Goal: Information Seeking & Learning: Learn about a topic

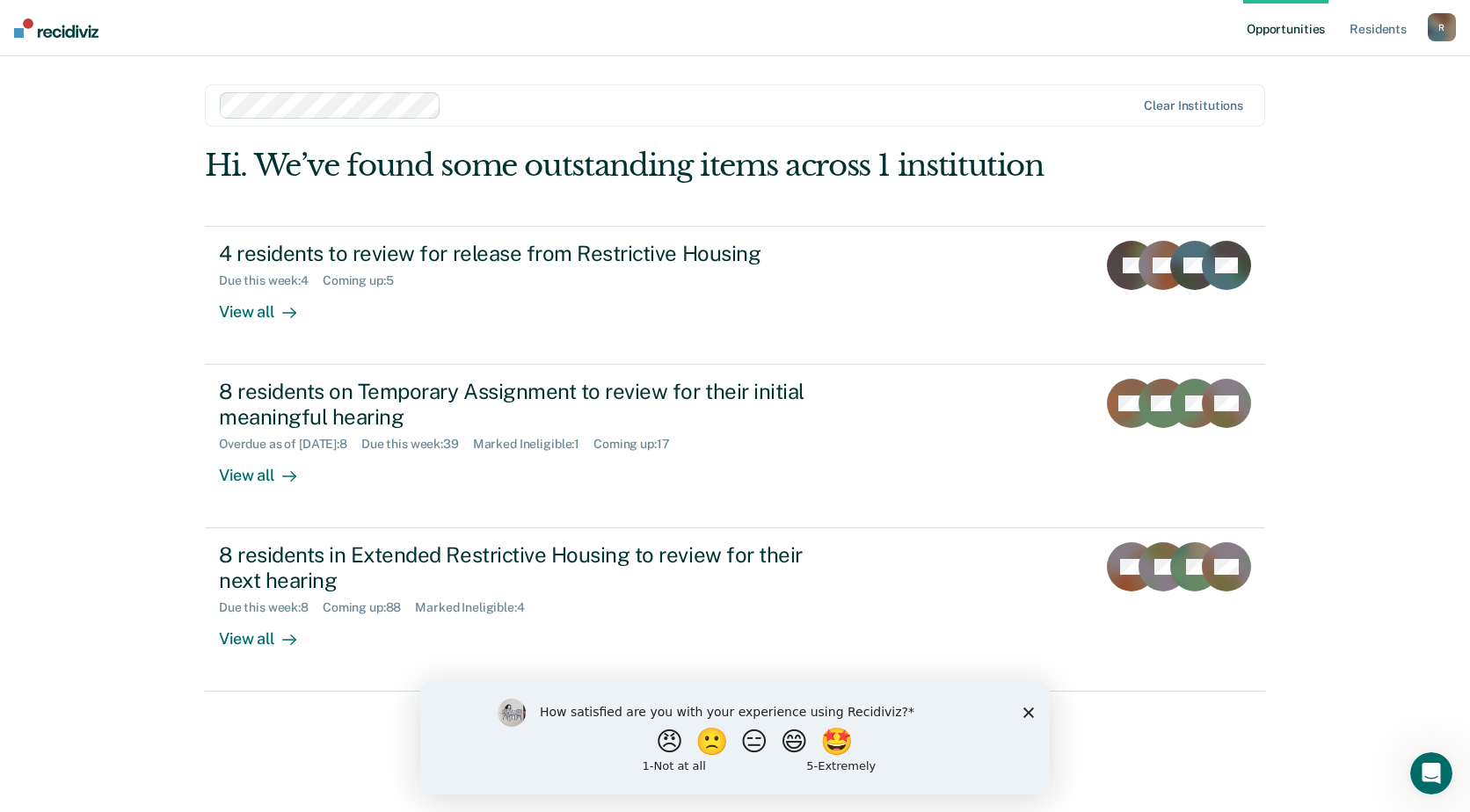
click at [1027, 713] on polygon "Close survey" at bounding box center [1028, 711] width 10 height 10
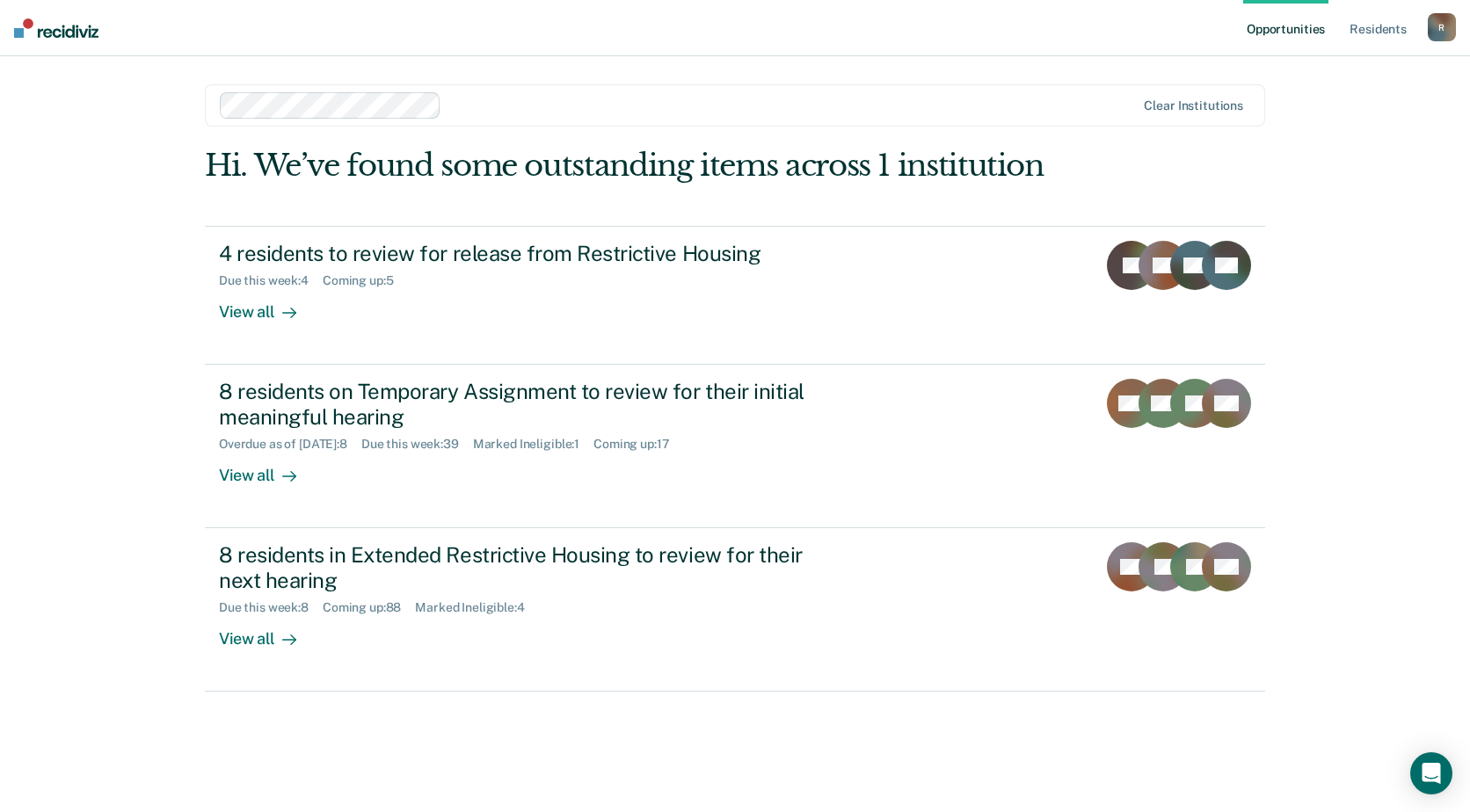
click at [1436, 24] on div "R" at bounding box center [1442, 28] width 29 height 28
click at [1367, 24] on link "Resident s" at bounding box center [1379, 28] width 65 height 56
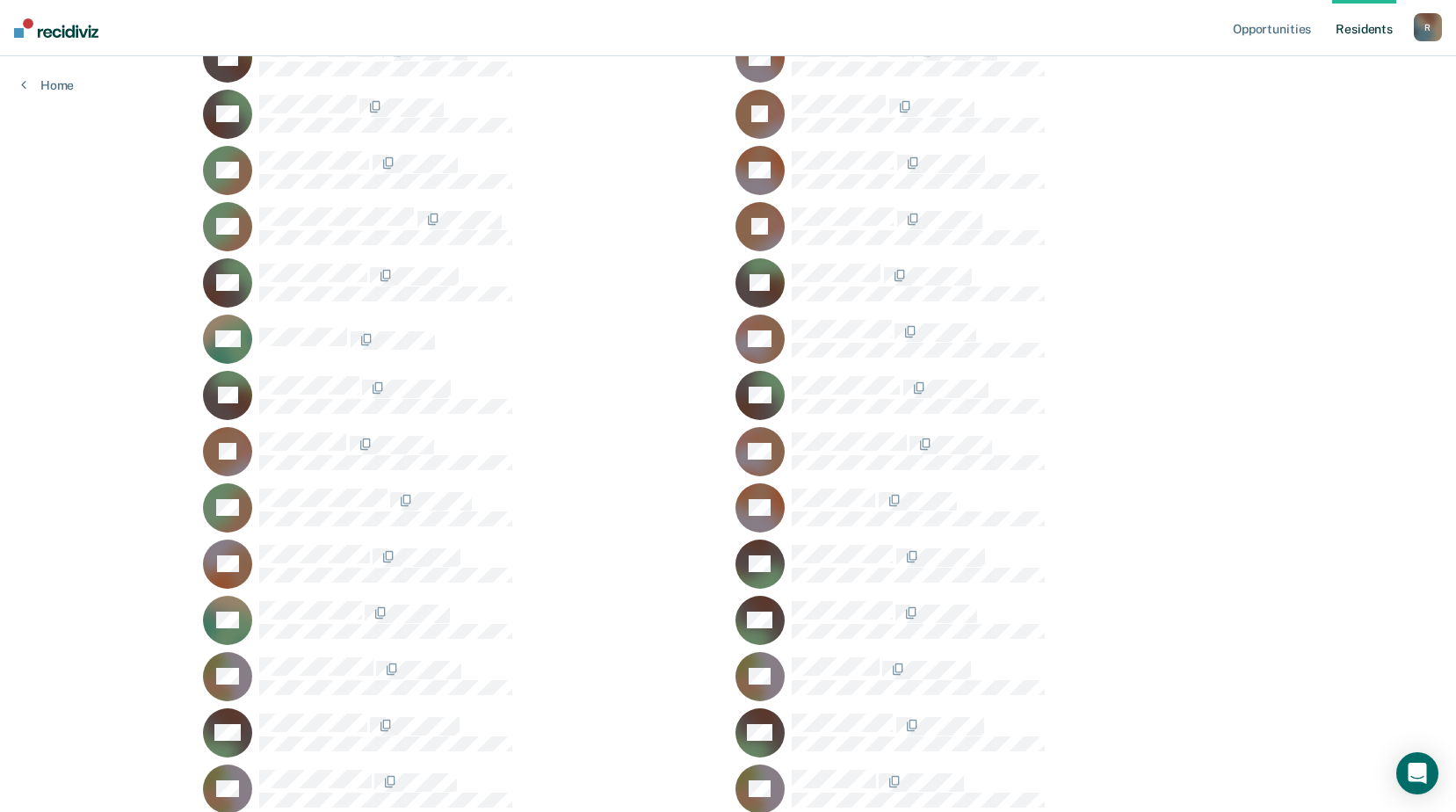
scroll to position [2109, 0]
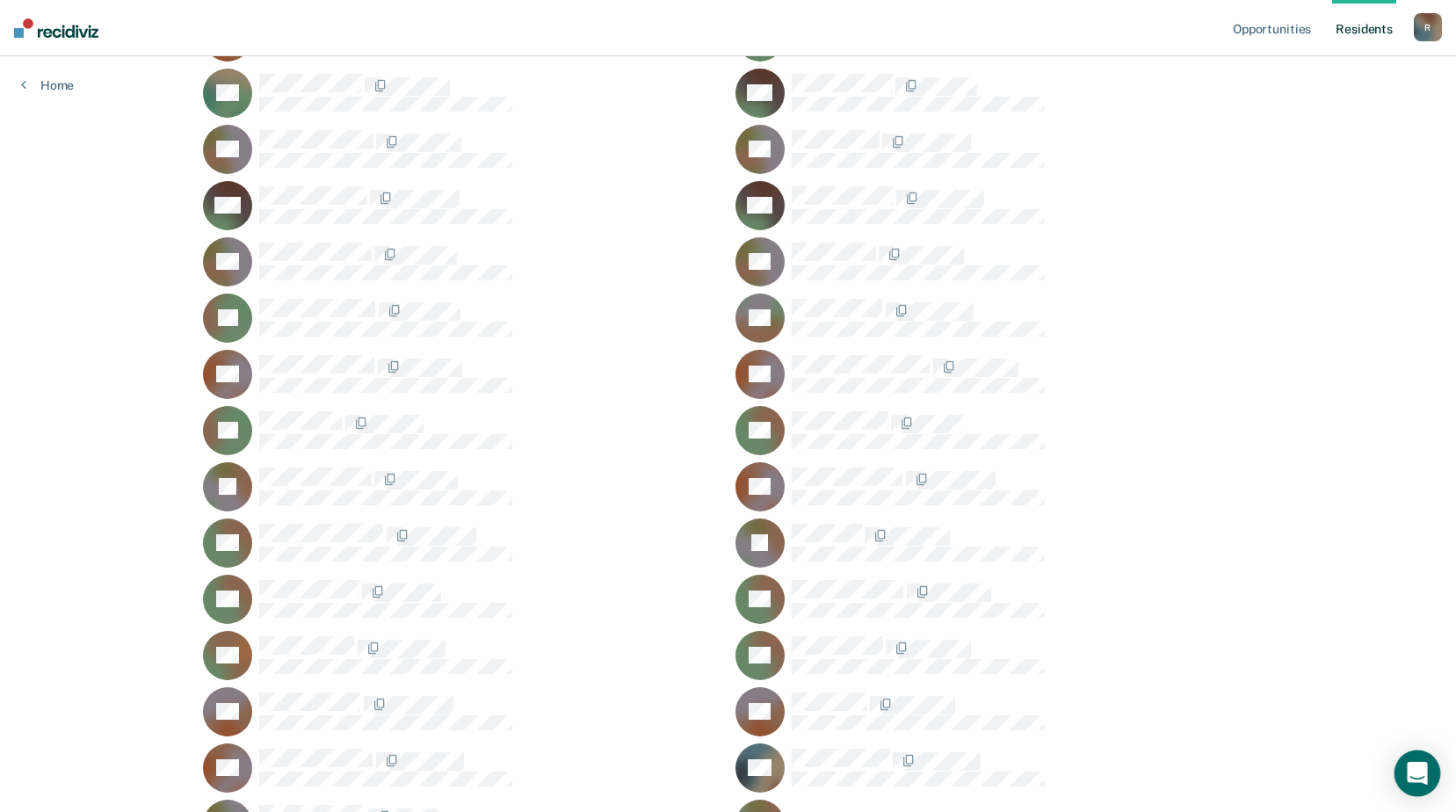
click at [1403, 773] on div "Open Intercom Messenger" at bounding box center [1418, 773] width 47 height 47
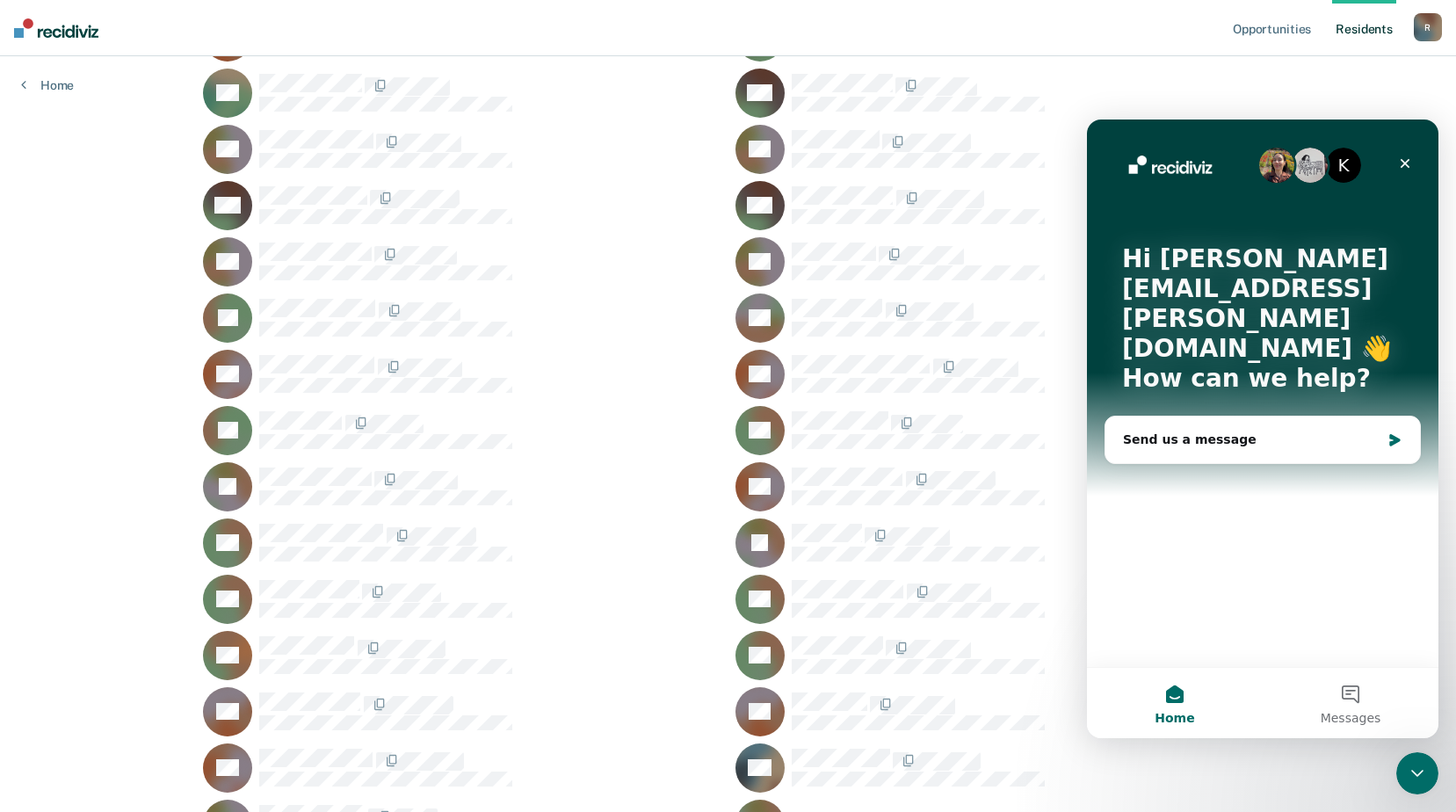
scroll to position [0, 0]
click at [1405, 162] on icon "Close" at bounding box center [1406, 164] width 9 height 9
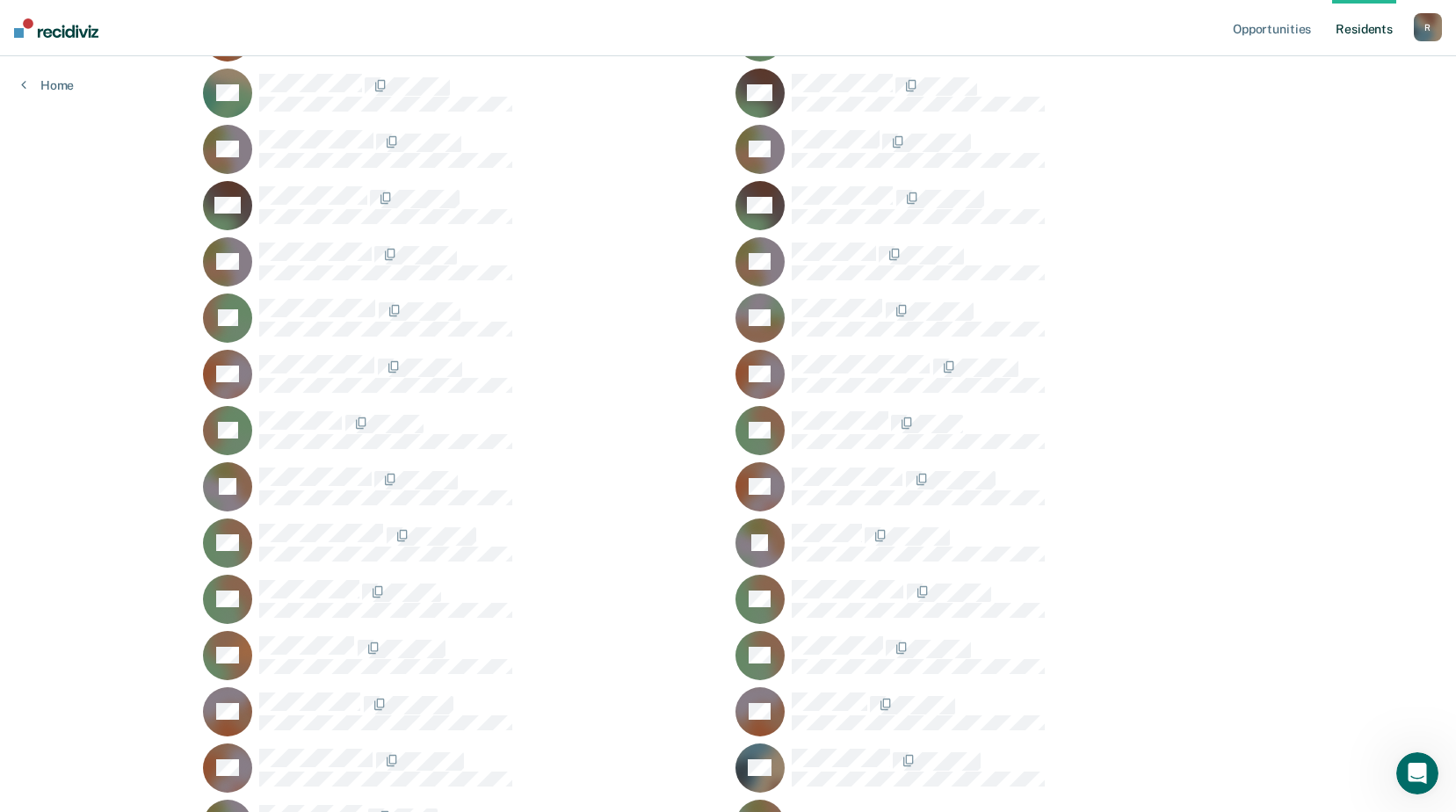
click at [1363, 32] on link "Resident s" at bounding box center [1365, 28] width 65 height 56
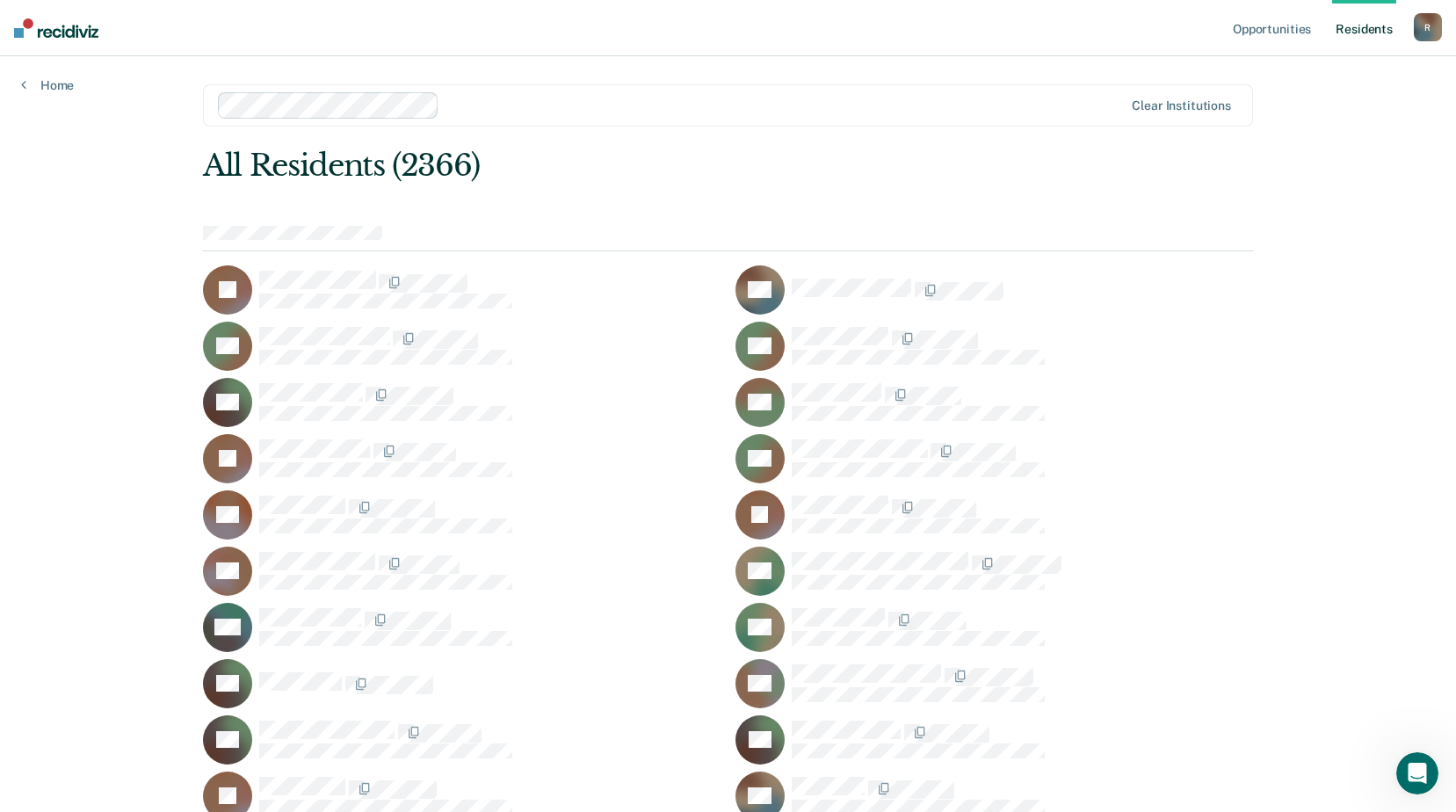
click at [433, 170] on div "All Residents (2366)" at bounding box center [623, 165] width 841 height 36
click at [1430, 29] on div "R" at bounding box center [1428, 28] width 28 height 28
drag, startPoint x: 1423, startPoint y: 29, endPoint x: 660, endPoint y: 41, distance: 763.1
click at [659, 41] on nav "Opportunities Resident s Robin.Rice@doc.mo.gov R Profile How it works Log Out" at bounding box center [728, 28] width 1456 height 56
click at [22, 85] on icon at bounding box center [24, 84] width 6 height 14
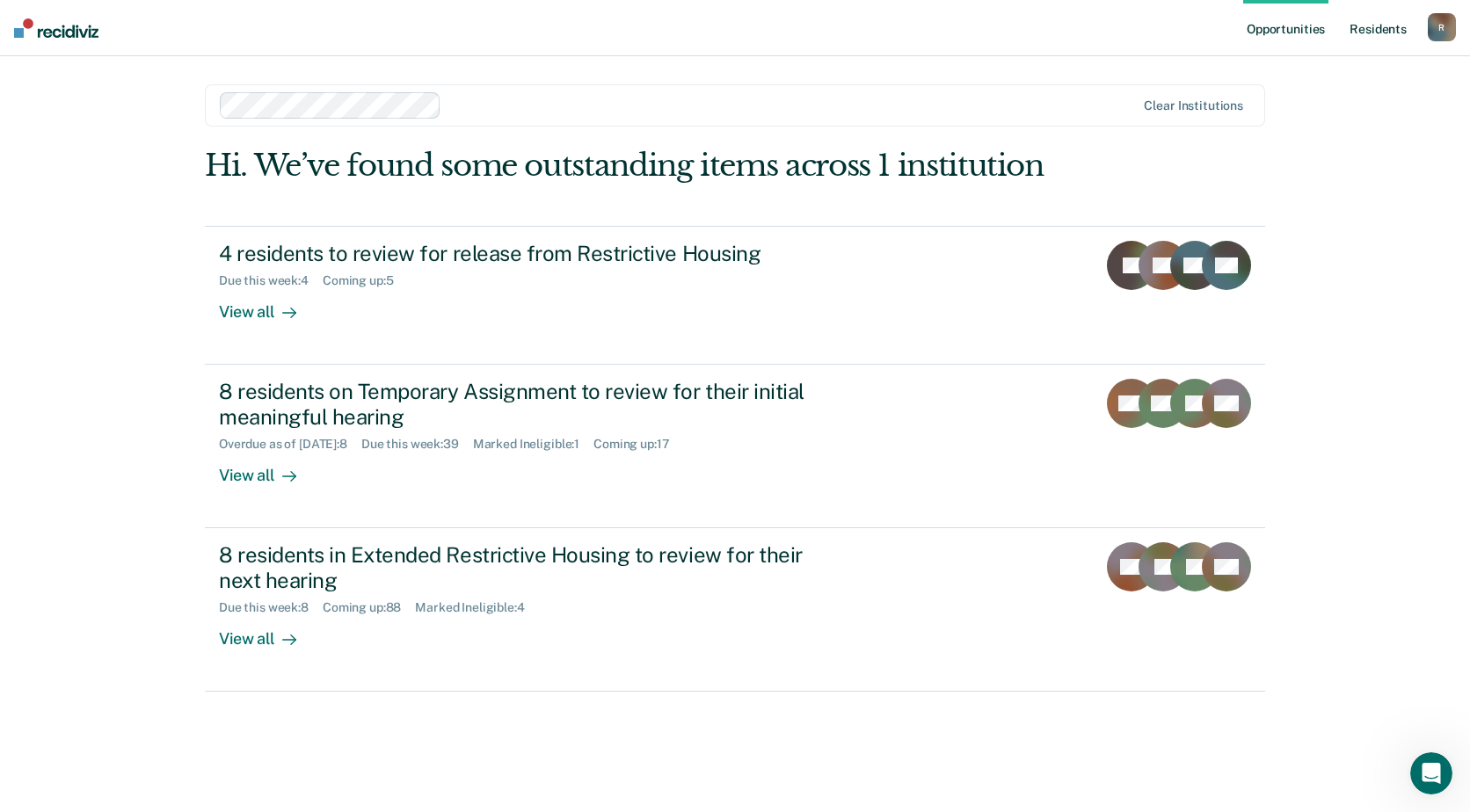
click at [1382, 28] on link "Resident s" at bounding box center [1379, 28] width 65 height 56
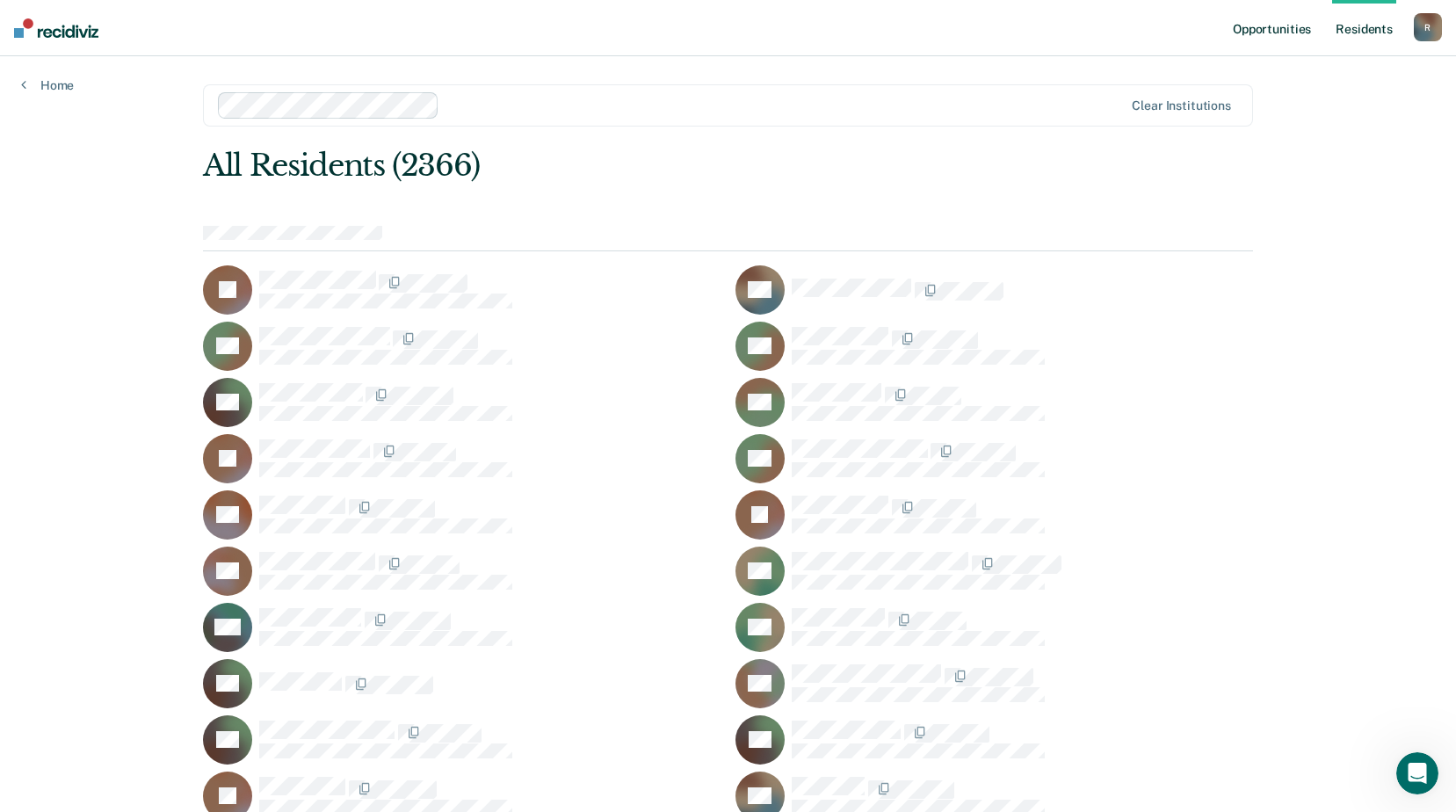
click at [1284, 32] on link "Opportunities" at bounding box center [1273, 28] width 85 height 56
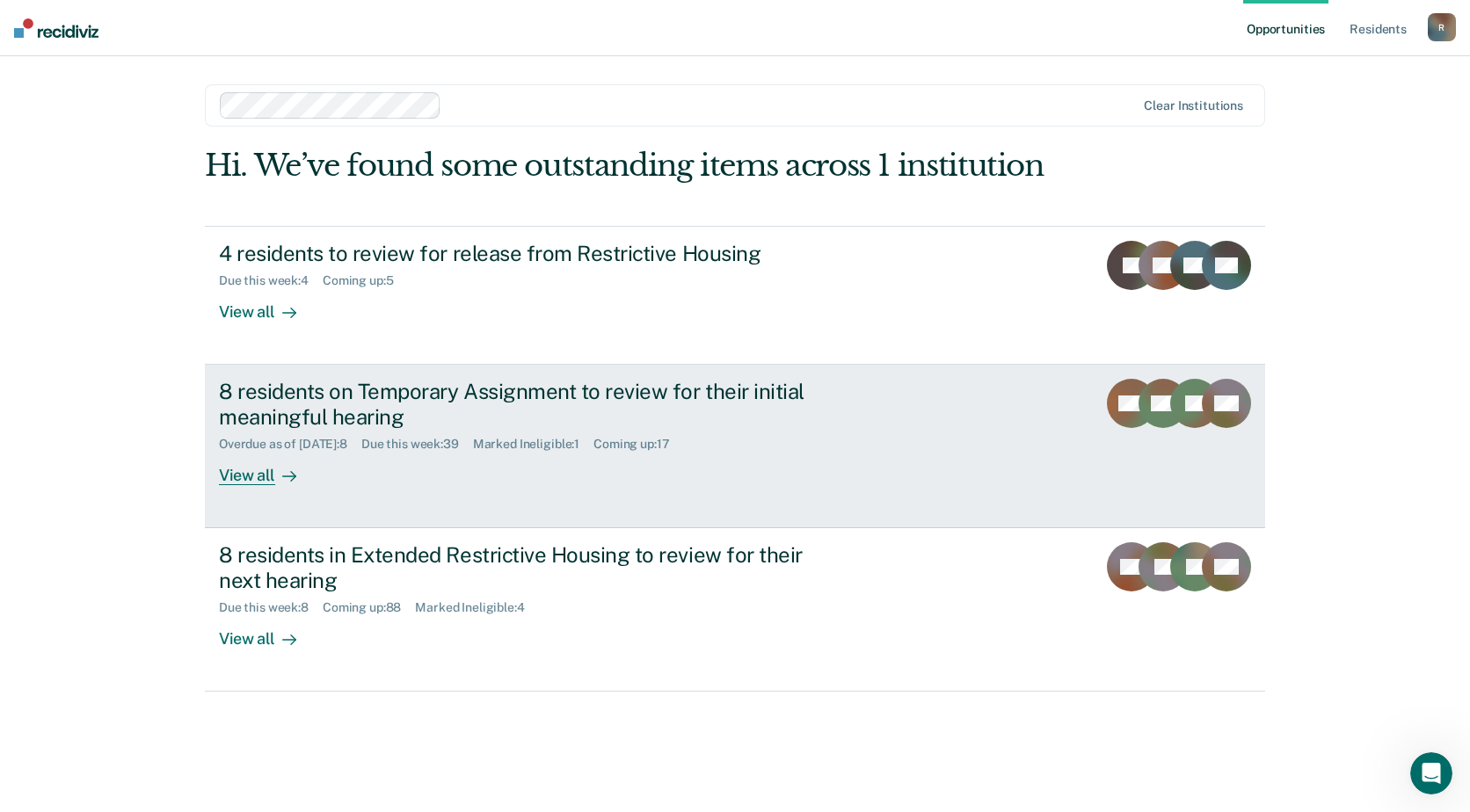
click at [242, 477] on div "View all" at bounding box center [268, 468] width 99 height 34
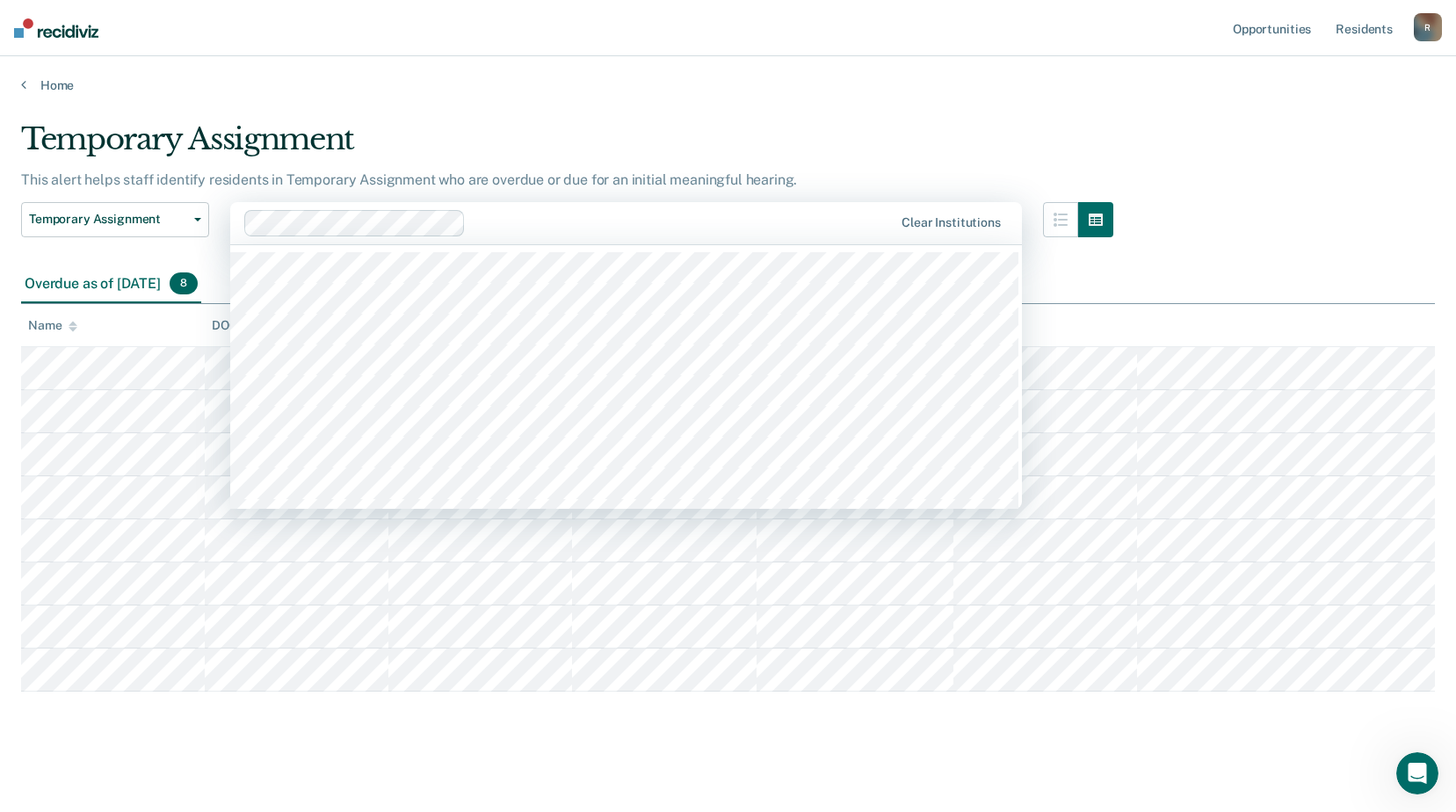
click at [600, 229] on div at bounding box center [683, 222] width 420 height 20
click at [962, 142] on div "Temporary Assignment" at bounding box center [567, 146] width 1092 height 50
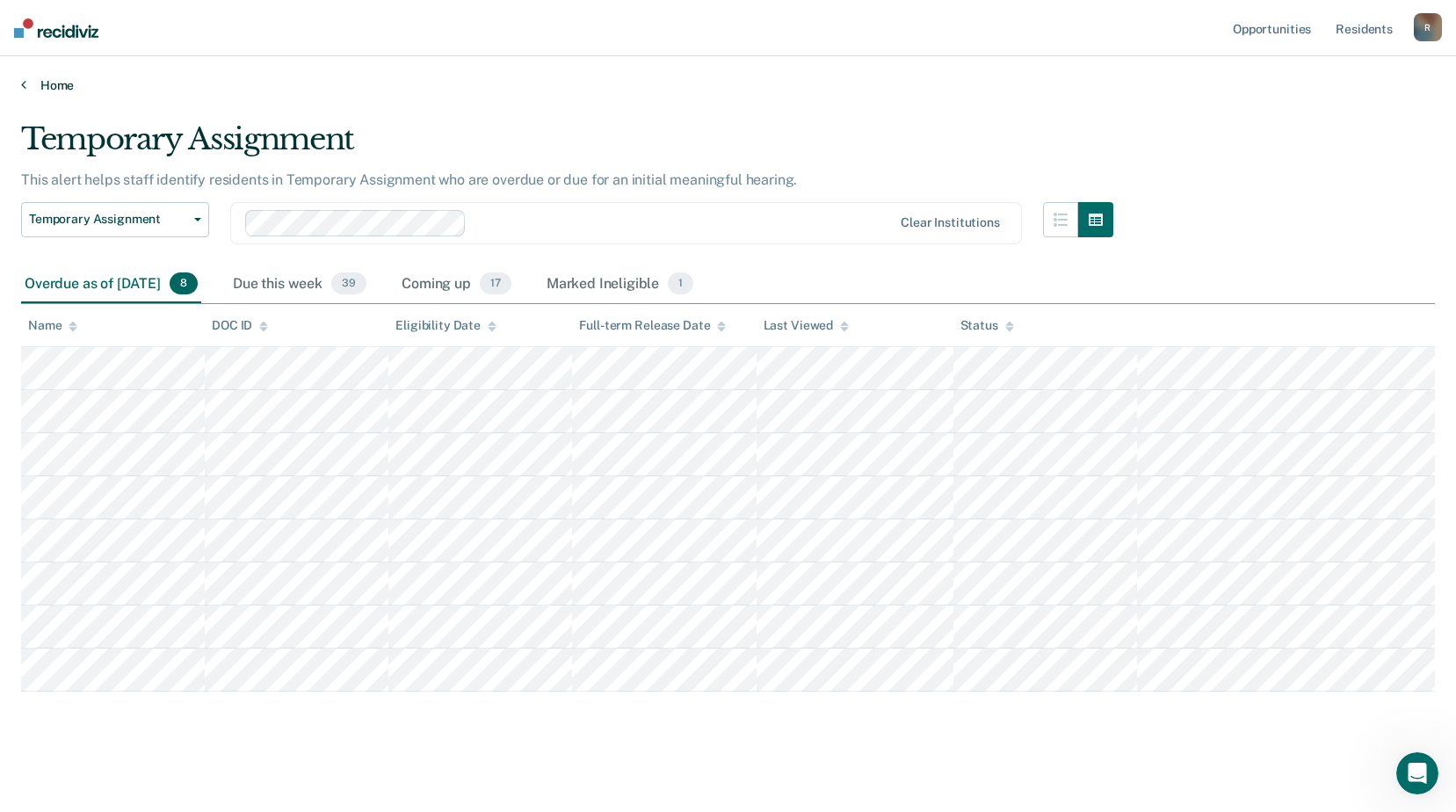
click at [61, 89] on link "Home" at bounding box center [728, 85] width 1414 height 16
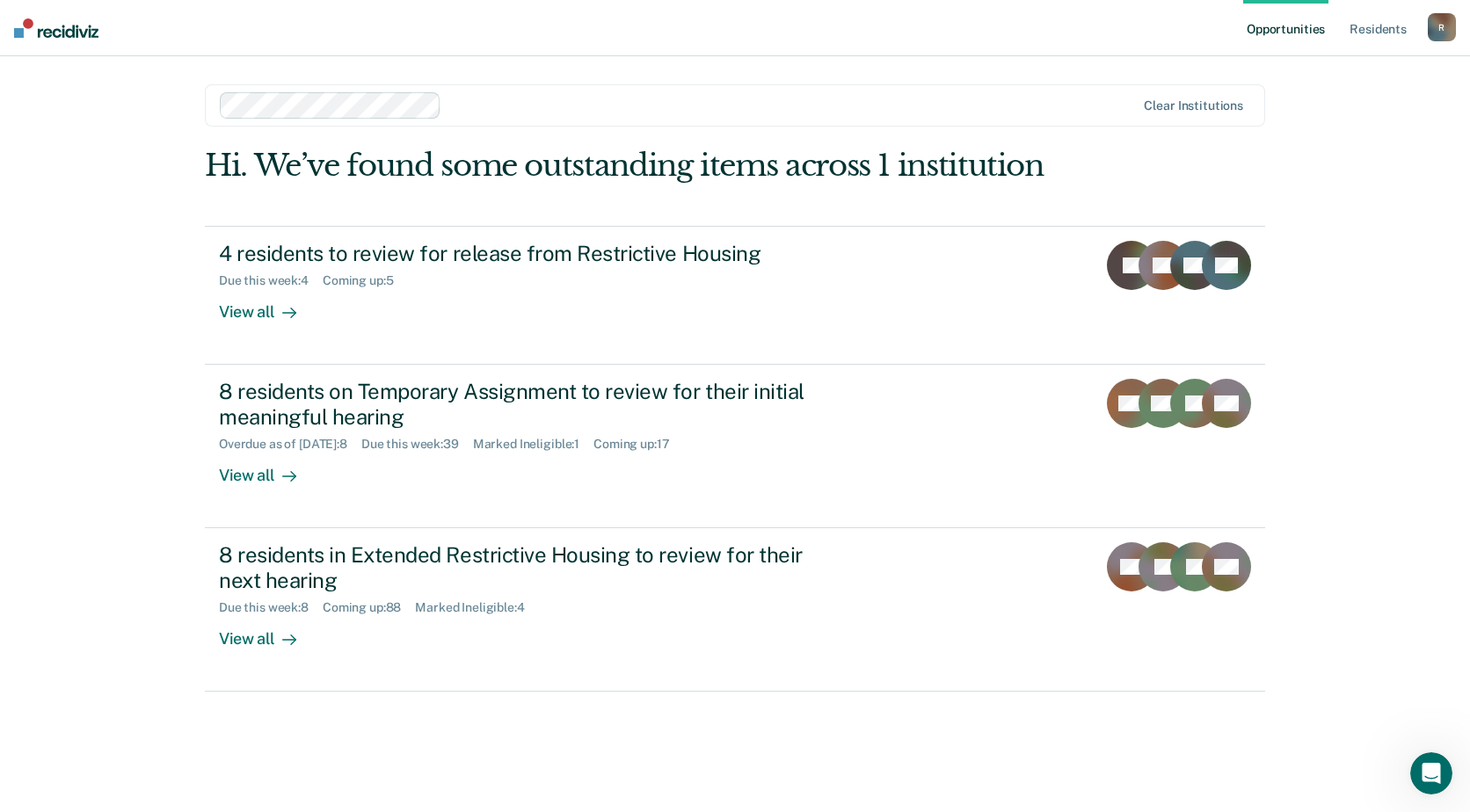
click at [63, 29] on img at bounding box center [56, 28] width 85 height 19
click at [1375, 24] on link "Resident s" at bounding box center [1379, 28] width 65 height 56
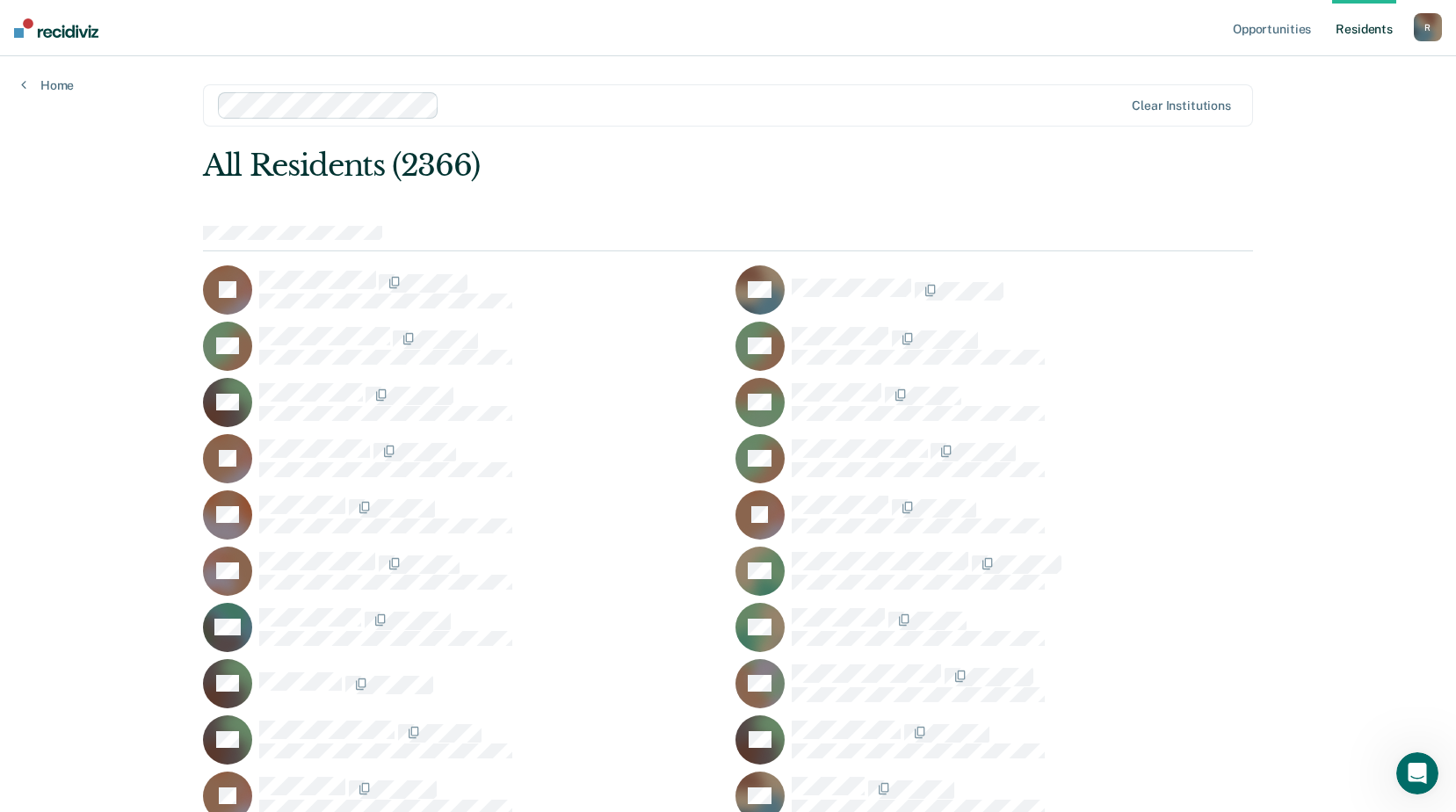
click at [1359, 31] on link "Resident s" at bounding box center [1365, 28] width 65 height 56
click at [1359, 28] on link "Resident s" at bounding box center [1365, 28] width 65 height 56
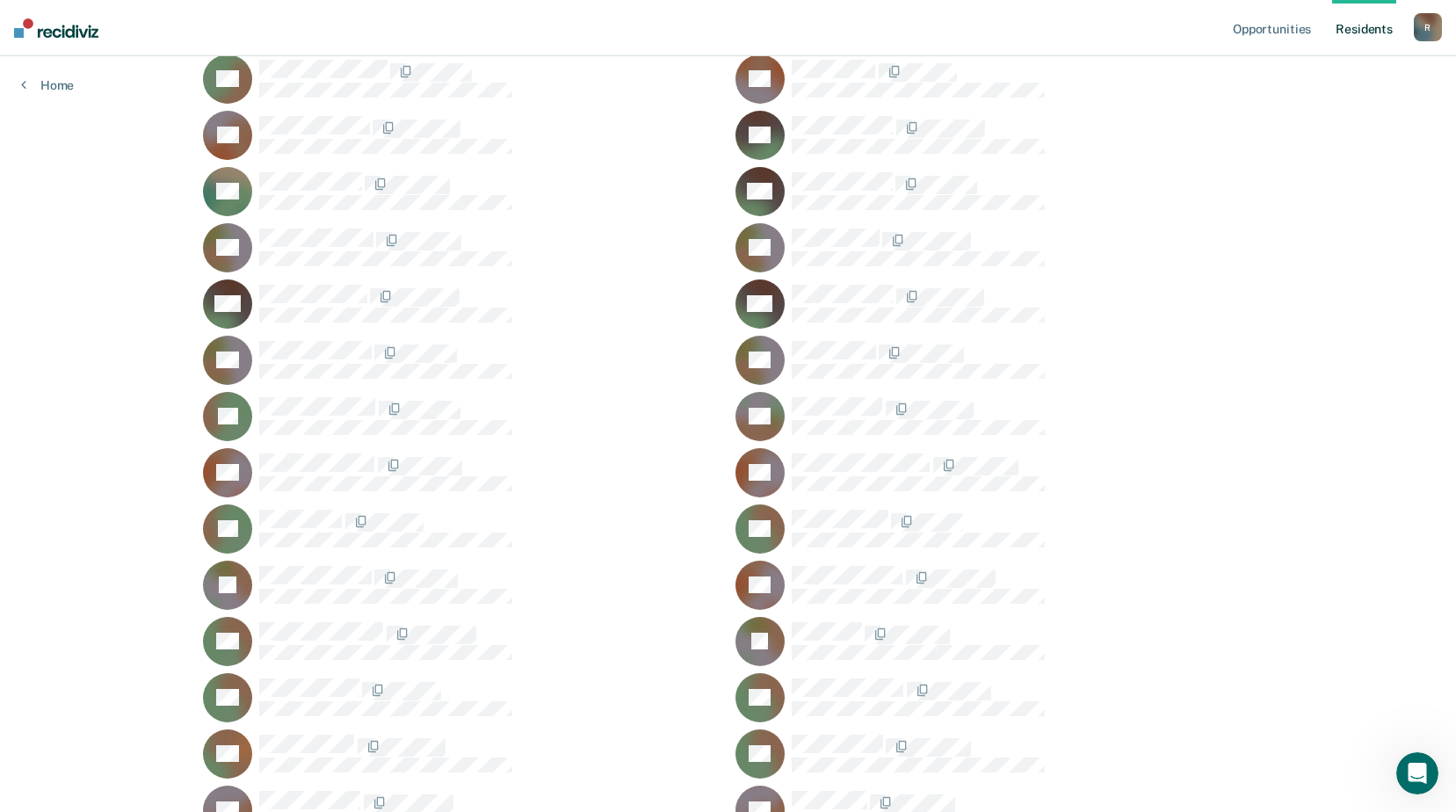
scroll to position [50387, 0]
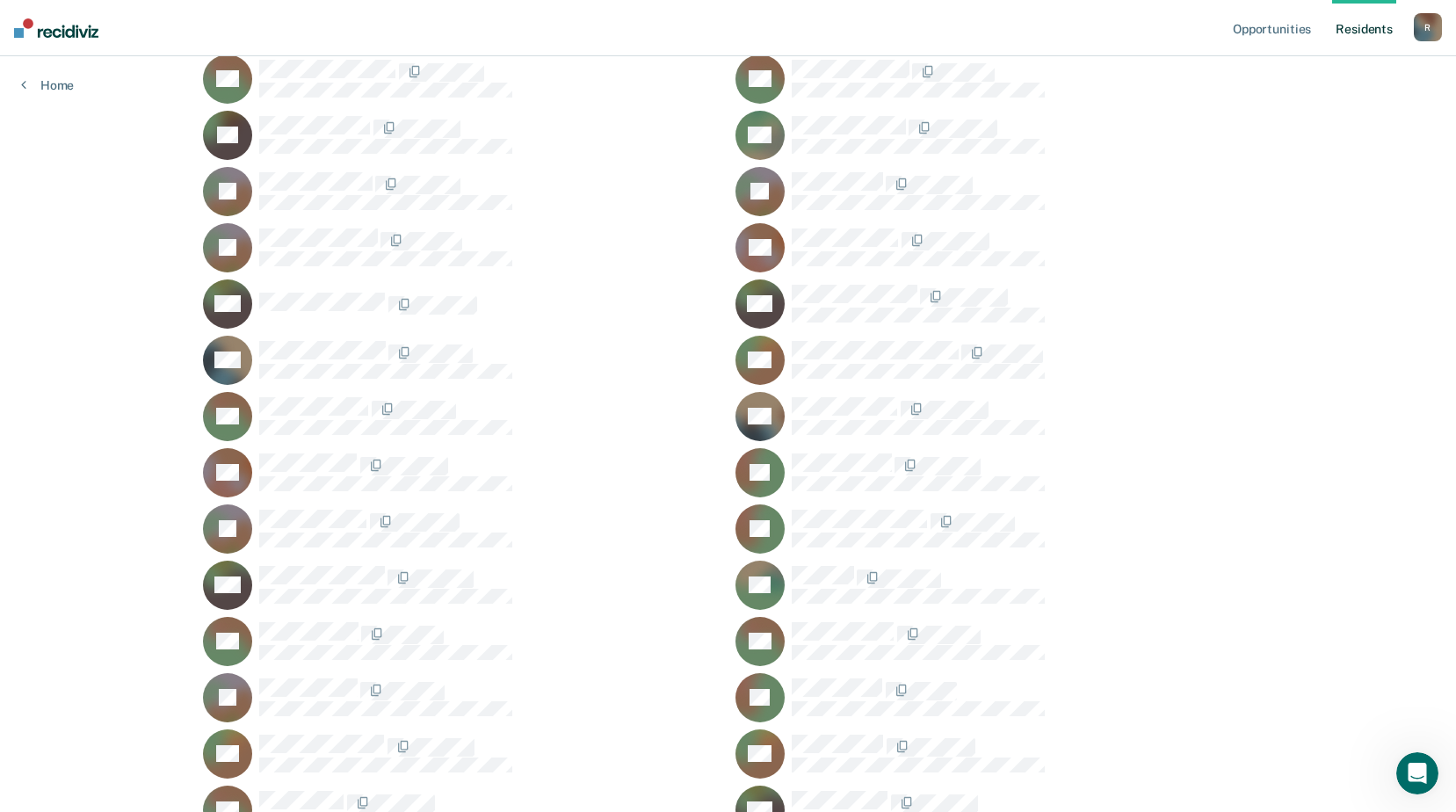
drag, startPoint x: 1138, startPoint y: 190, endPoint x: 1080, endPoint y: 114, distance: 95.6
click at [1140, 190] on div at bounding box center [1023, 183] width 462 height 23
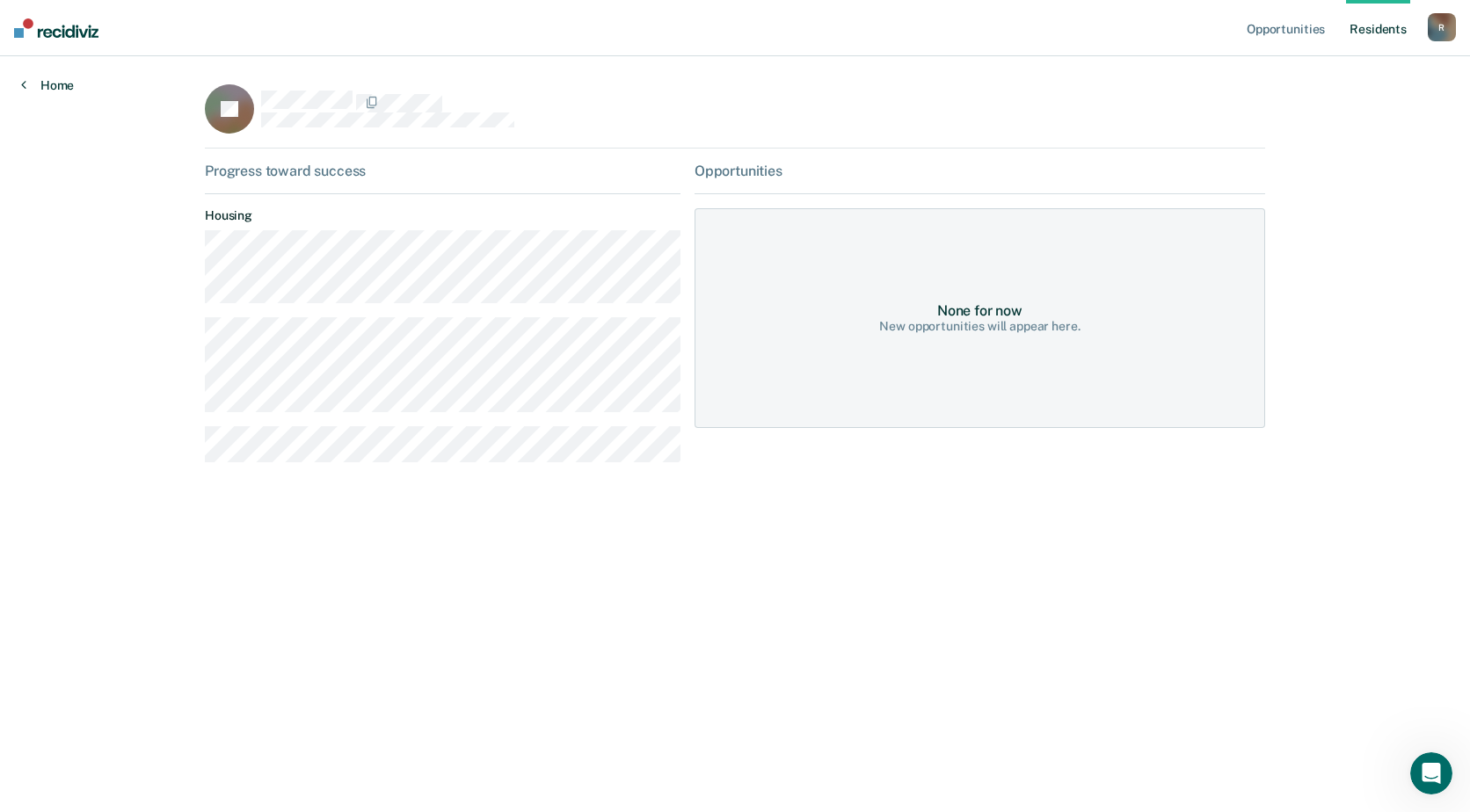
click at [52, 85] on link "Home" at bounding box center [48, 85] width 53 height 16
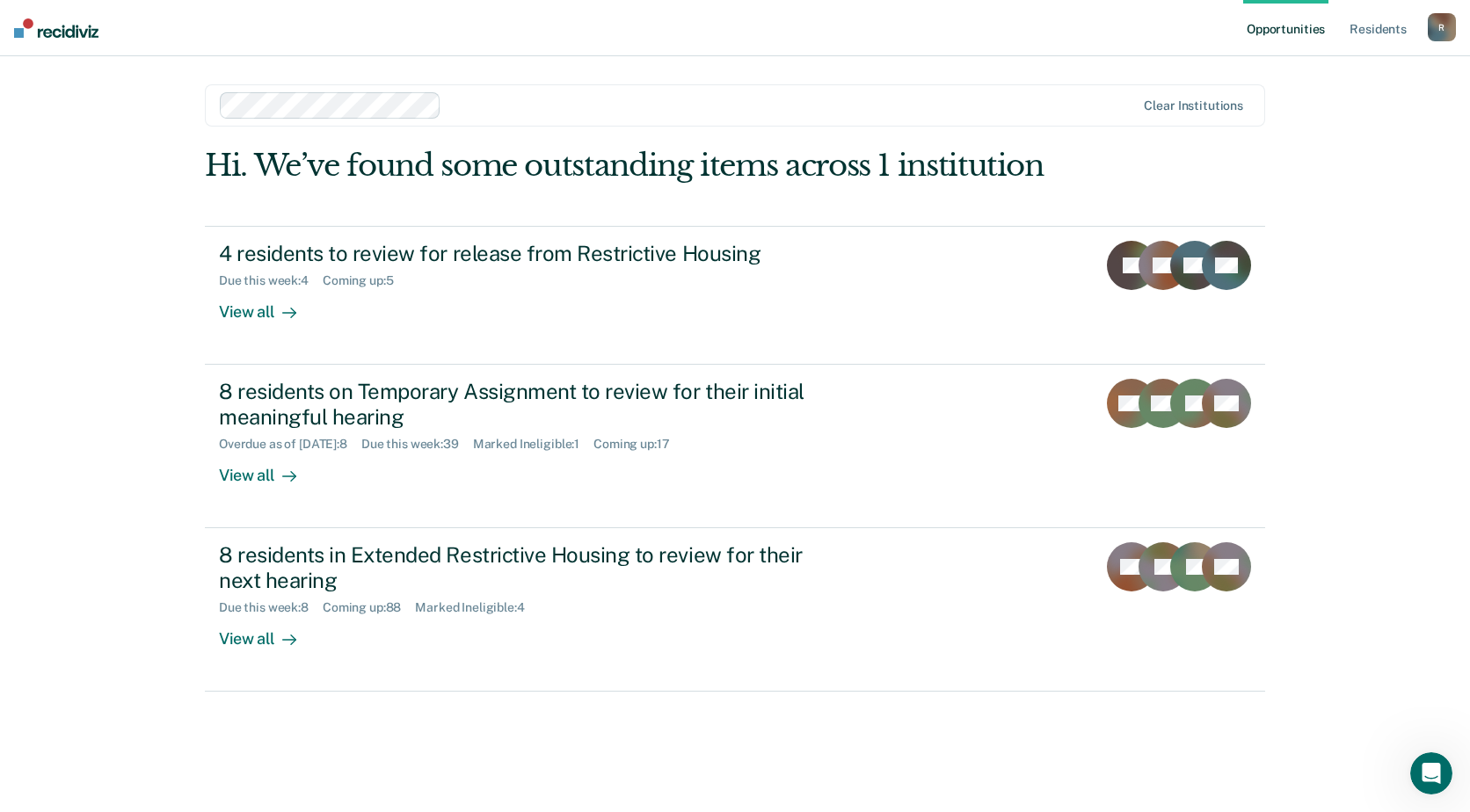
click at [1392, 208] on div "Opportunities Resident s Robin.Rice@doc.mo.gov R Profile How it works Log Out C…" at bounding box center [735, 406] width 1470 height 812
click at [1375, 28] on link "Resident s" at bounding box center [1379, 28] width 65 height 56
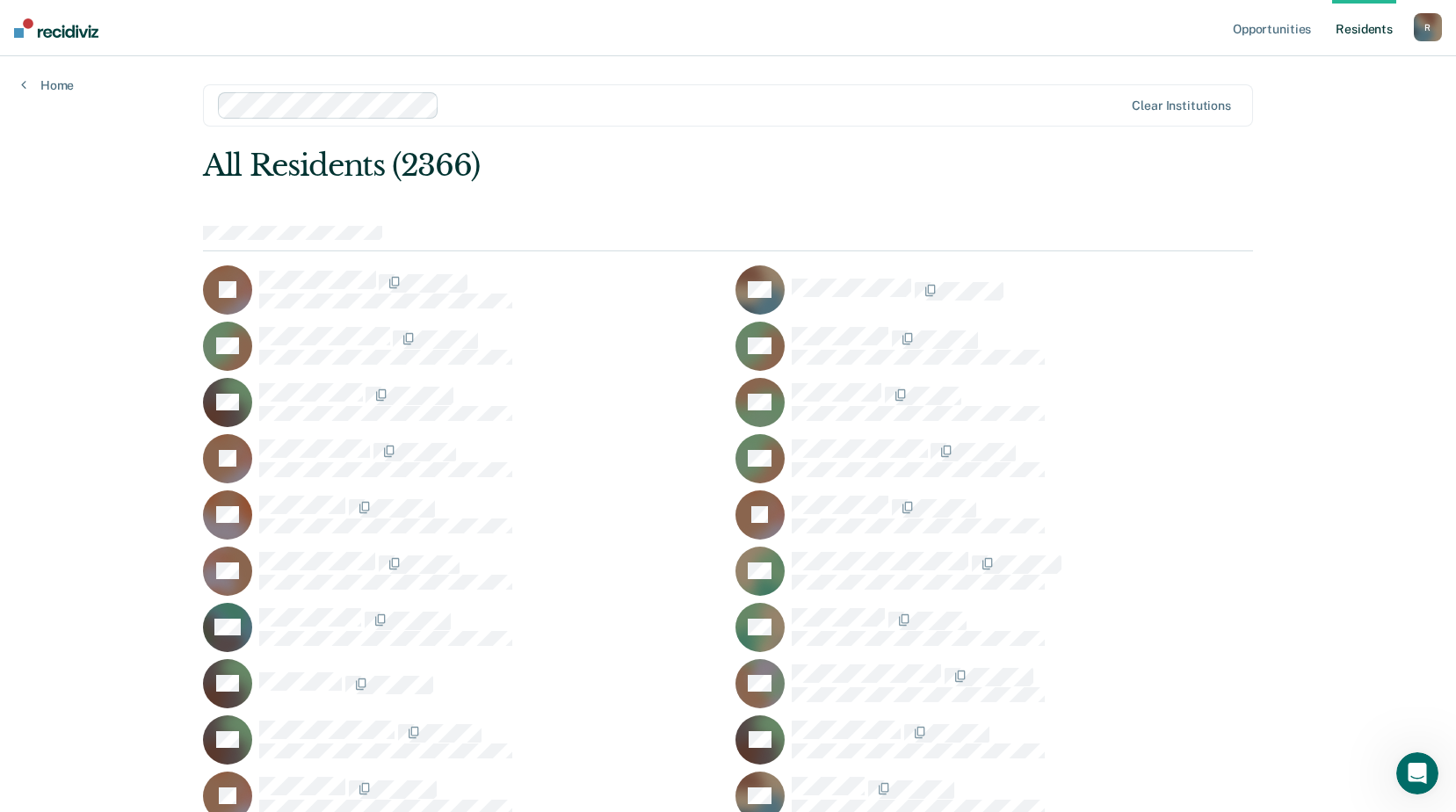
scroll to position [50387, 0]
